Goal: Find specific page/section: Find specific page/section

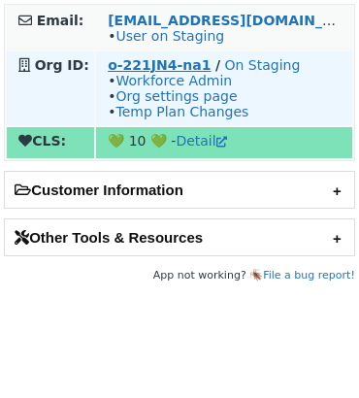
click at [179, 63] on strong "o-221JN4-na1" at bounding box center [159, 65] width 103 height 16
click at [150, 71] on strong "o-22W35F-na1" at bounding box center [163, 65] width 111 height 16
click at [163, 68] on strong "o-22W35F-na1" at bounding box center [163, 65] width 111 height 16
